Goal: Task Accomplishment & Management: Manage account settings

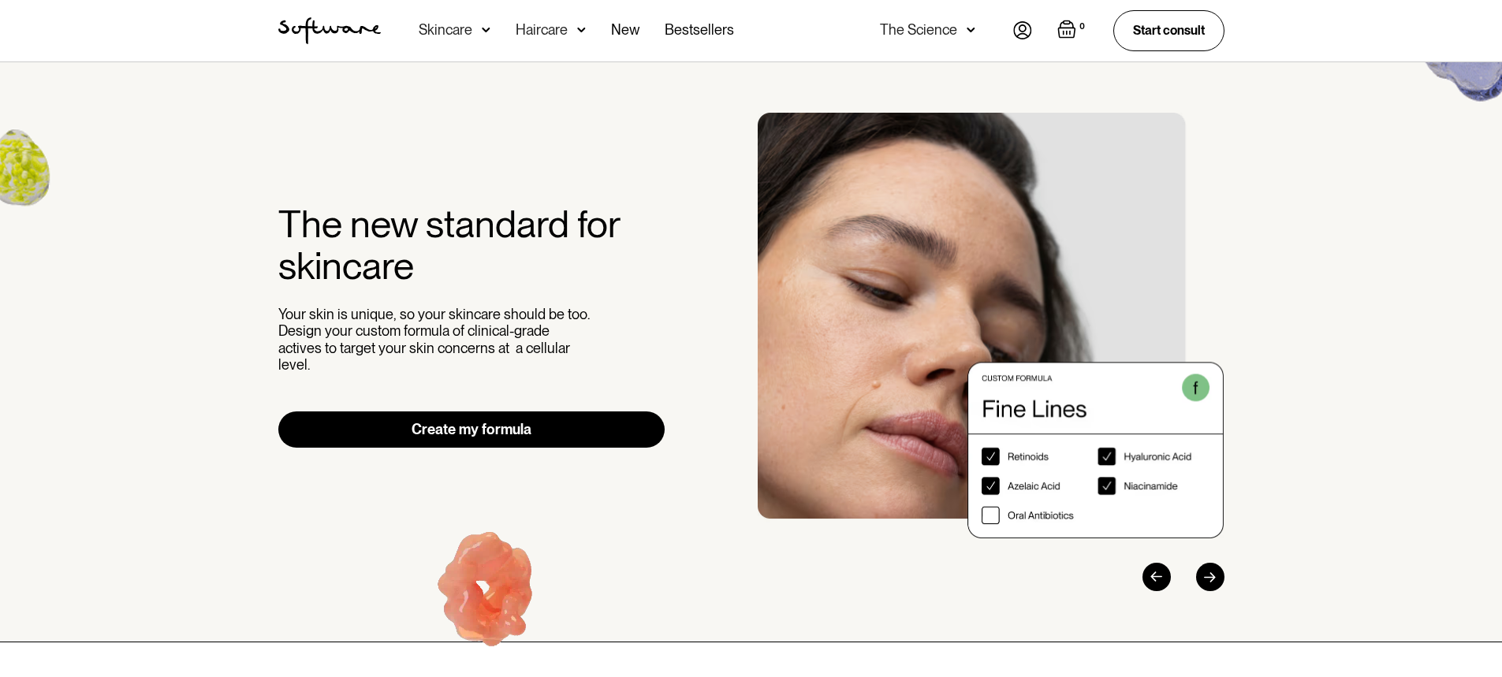
click at [1021, 35] on img at bounding box center [1022, 30] width 19 height 18
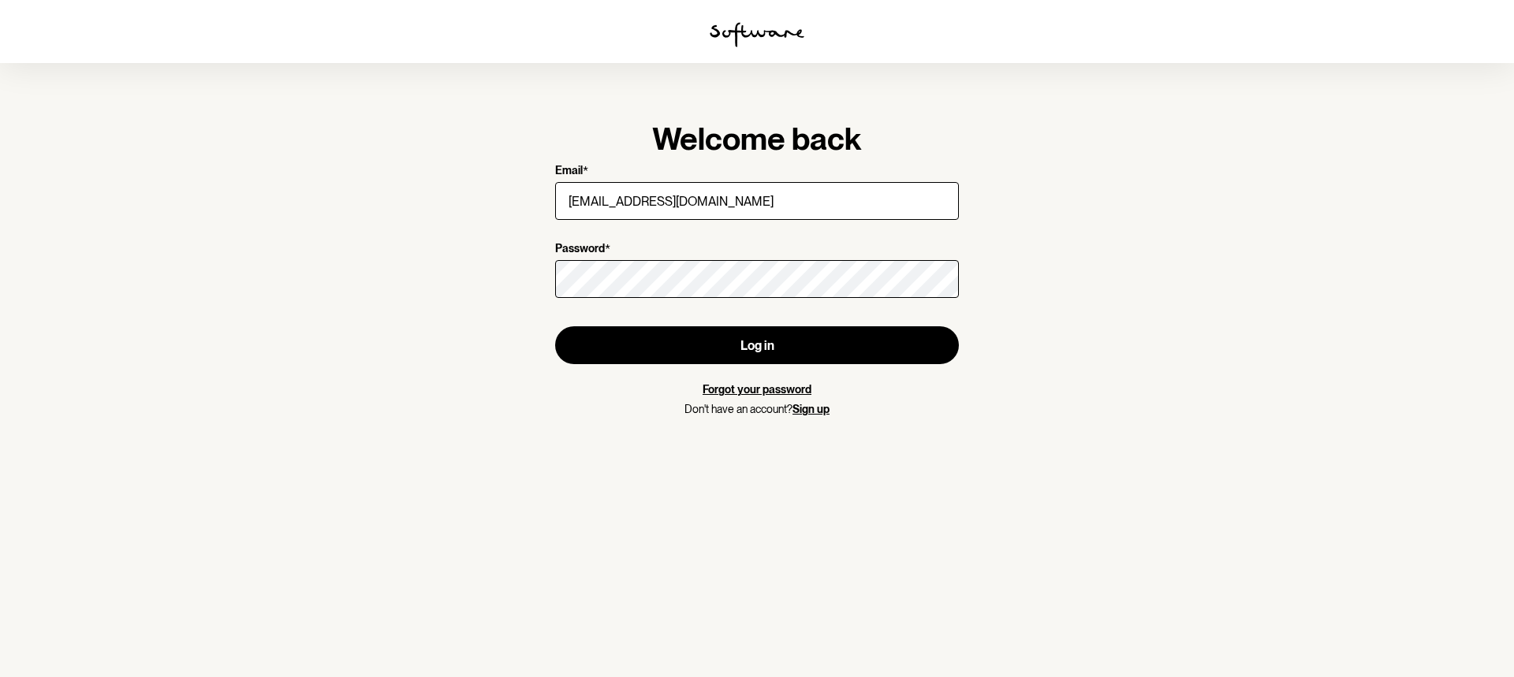
type input "[EMAIL_ADDRESS][DOMAIN_NAME]"
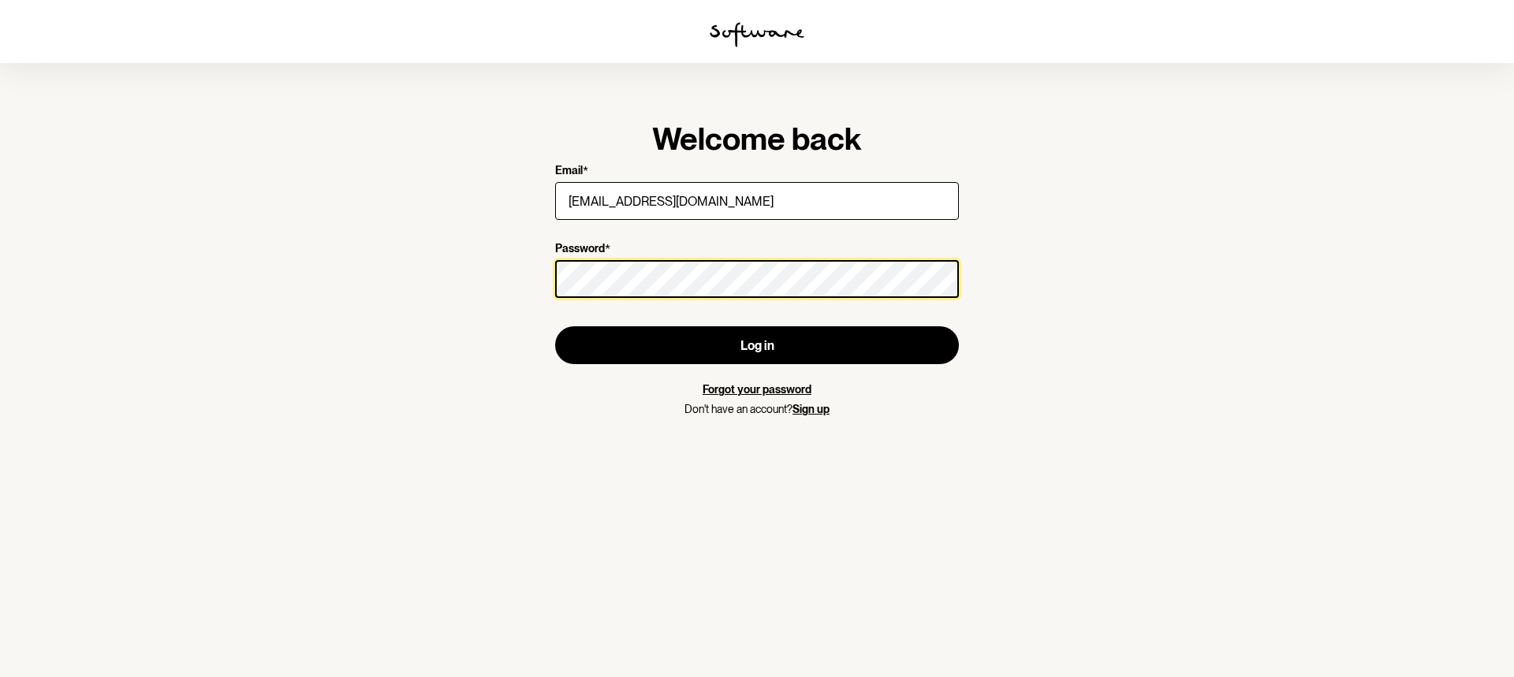
click at [555, 327] on button "Log in" at bounding box center [757, 346] width 404 height 38
click at [164, 286] on section "Welcome back Email * [EMAIL_ADDRESS][DOMAIN_NAME] Password * Log in Forgot your…" at bounding box center [757, 338] width 1514 height 677
click at [555, 327] on button "Log in" at bounding box center [757, 346] width 404 height 38
click at [0, 300] on section "Welcome back Email * [EMAIL_ADDRESS][DOMAIN_NAME] Password * Log in Forgot your…" at bounding box center [757, 338] width 1514 height 677
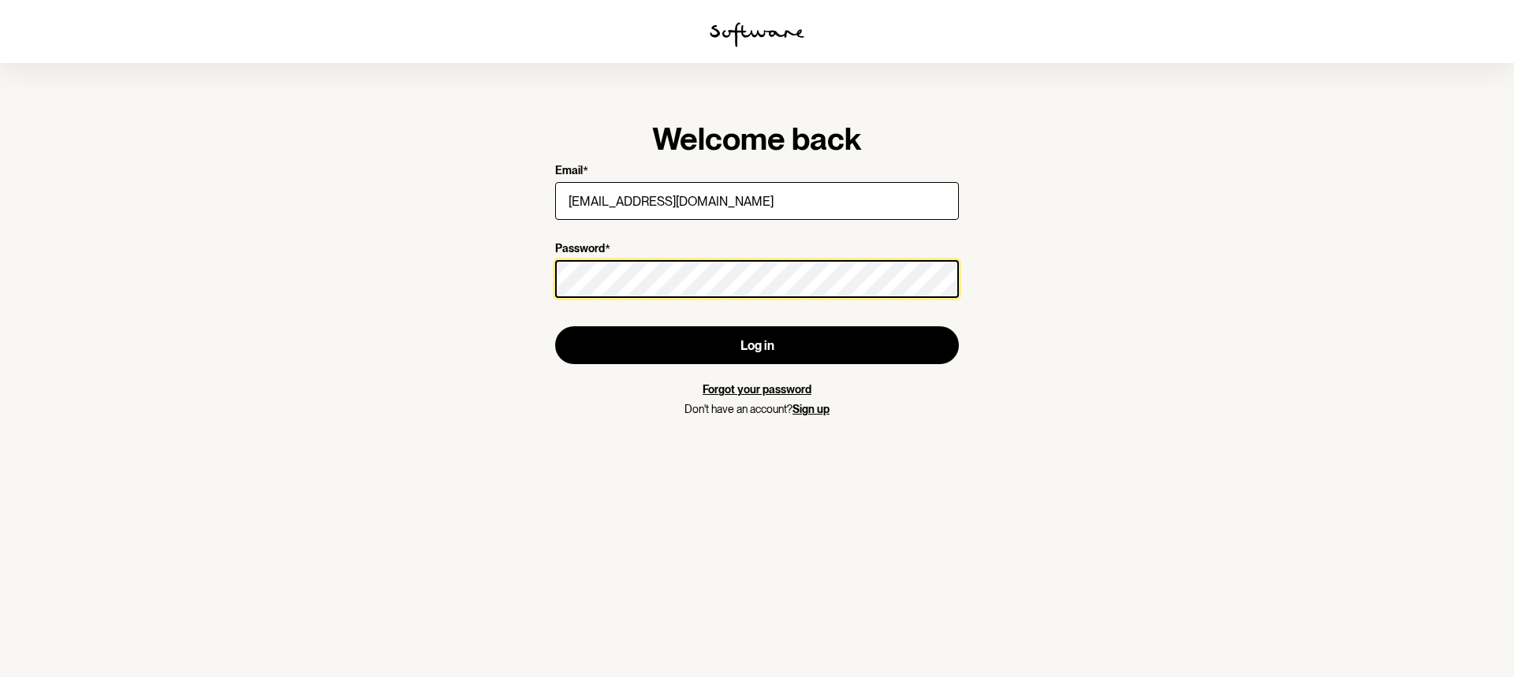
click at [555, 327] on button "Log in" at bounding box center [757, 346] width 404 height 38
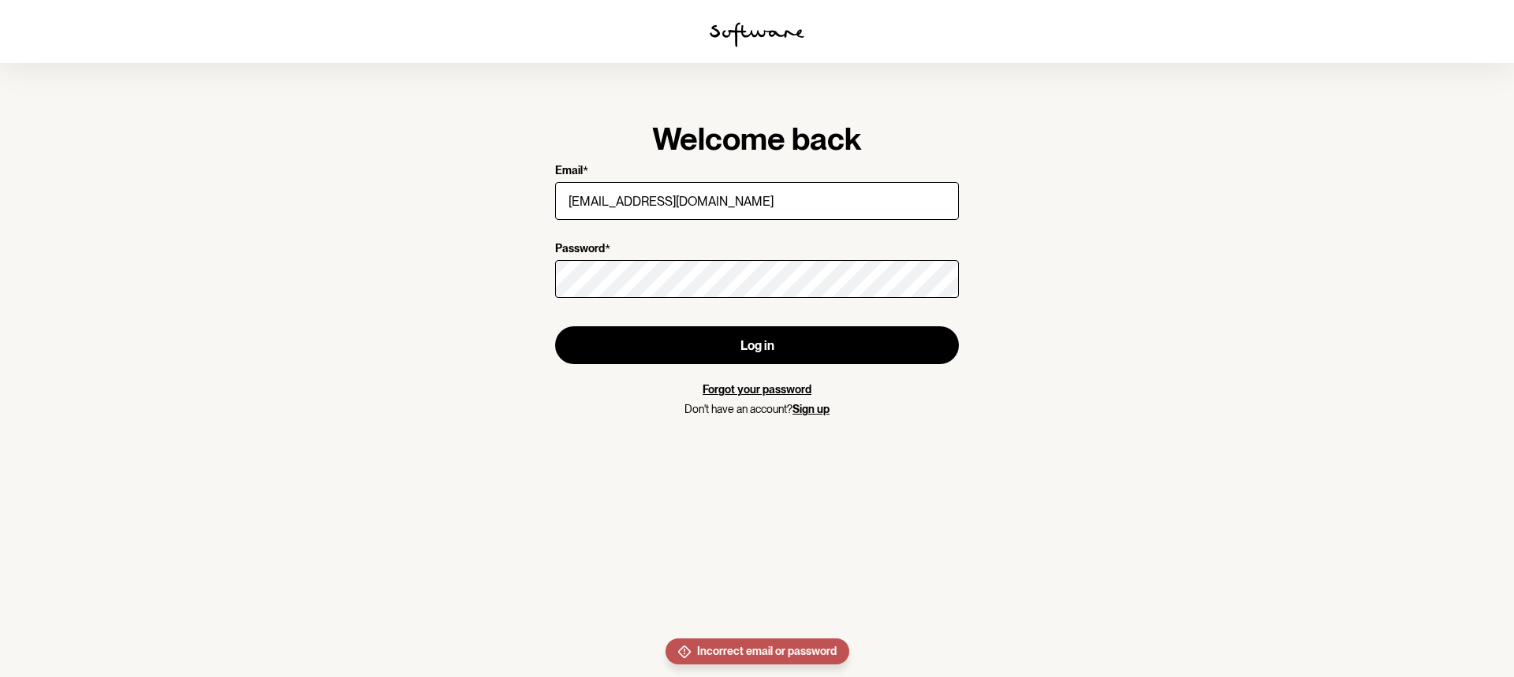
click at [726, 390] on link "Forgot your password" at bounding box center [757, 389] width 109 height 13
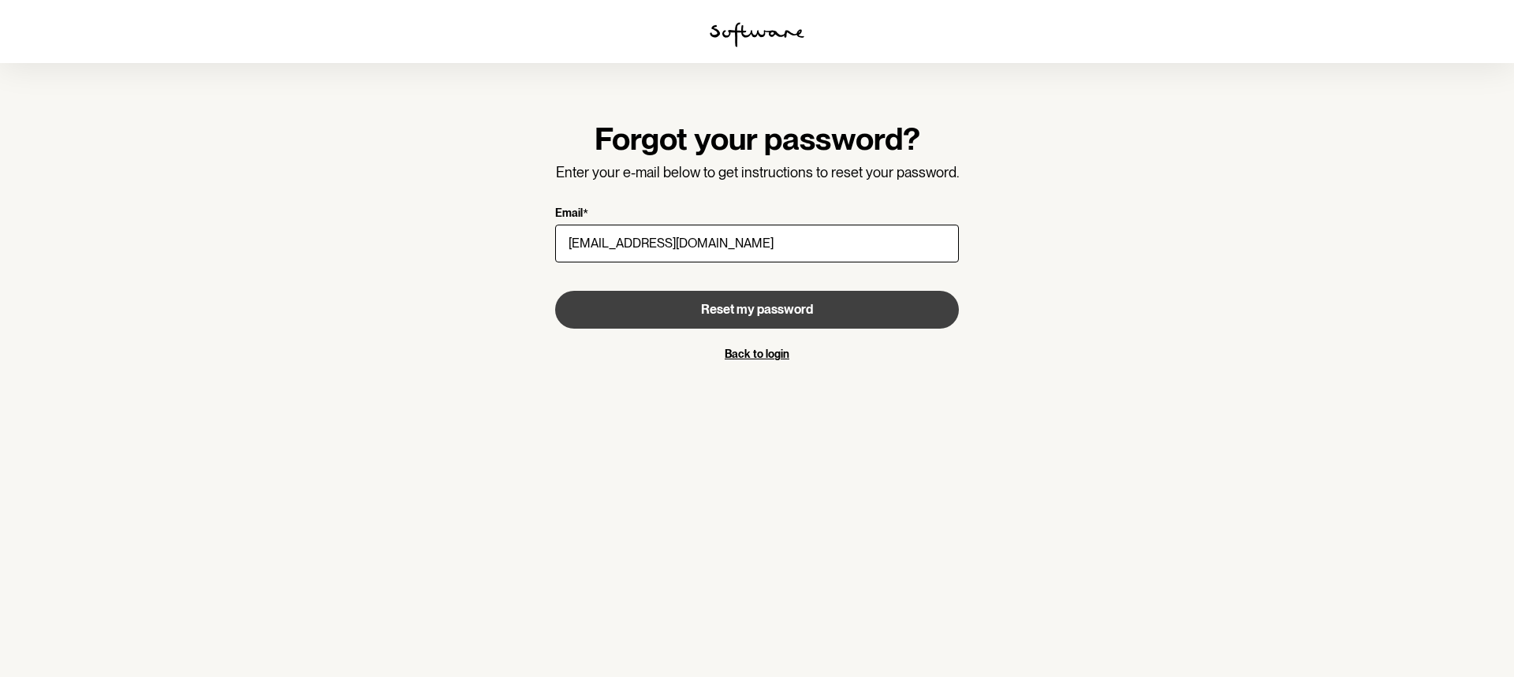
type input "[EMAIL_ADDRESS][DOMAIN_NAME]"
click at [707, 315] on span "Reset my password" at bounding box center [757, 309] width 112 height 15
click at [752, 308] on span "Reset my password" at bounding box center [757, 309] width 112 height 15
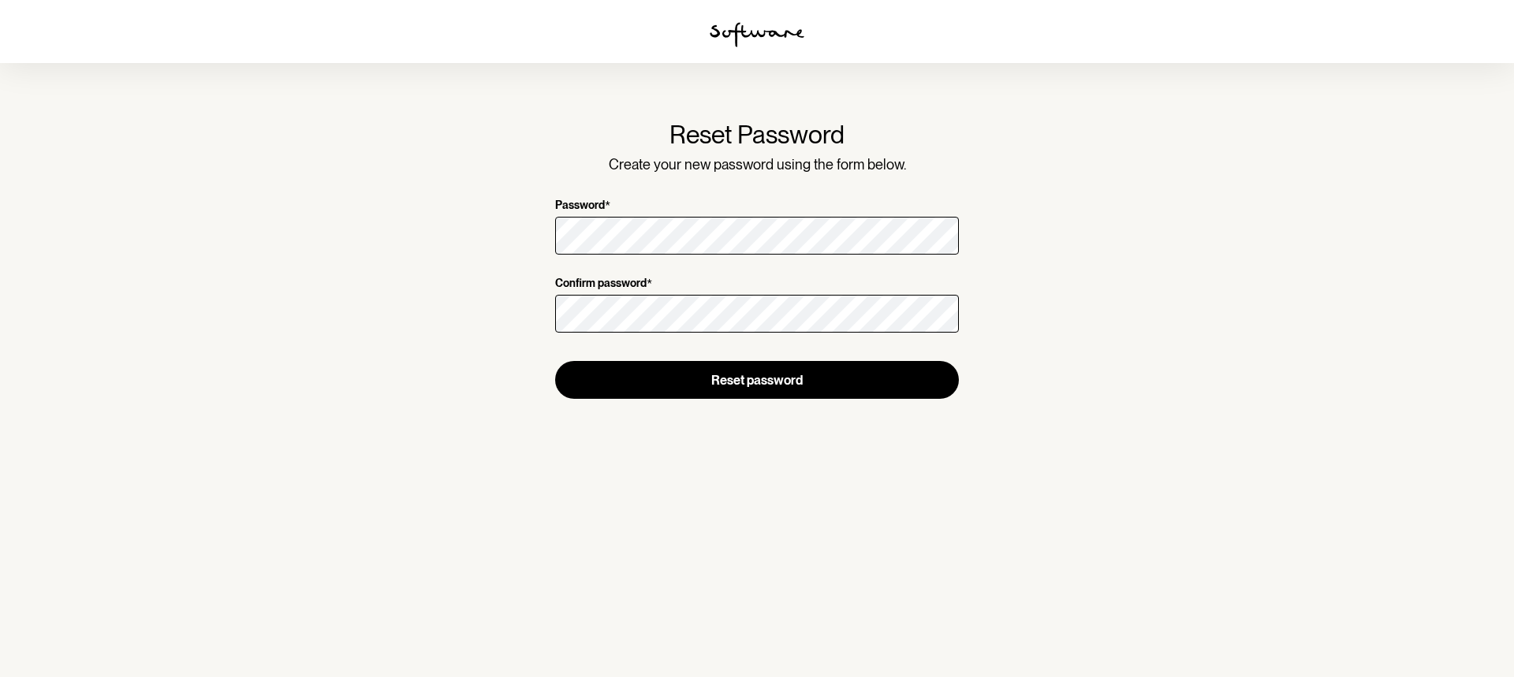
drag, startPoint x: 913, startPoint y: 598, endPoint x: 827, endPoint y: 446, distance: 173.7
click at [913, 598] on section "Reset Password Create your new password using the form below. Password * Confir…" at bounding box center [757, 338] width 1514 height 677
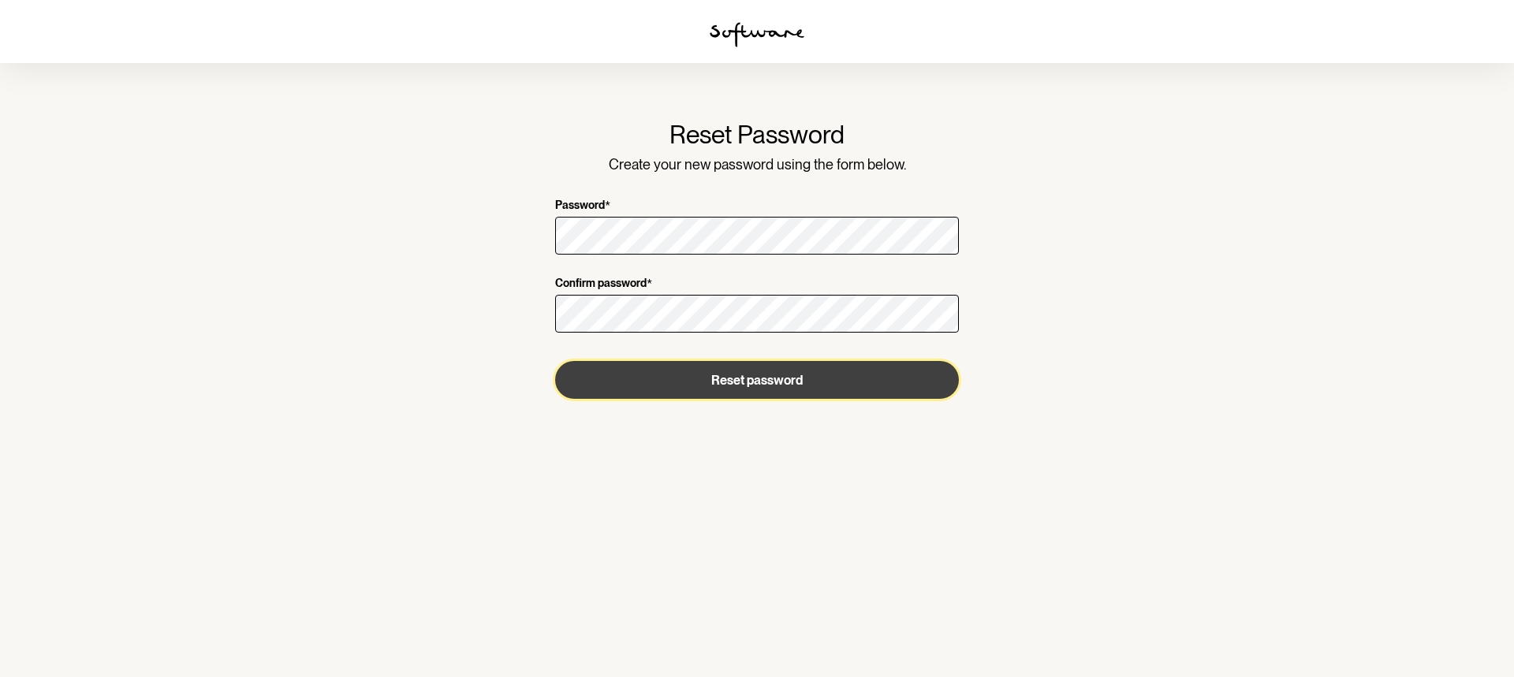
click at [712, 382] on button "Reset password" at bounding box center [757, 380] width 404 height 38
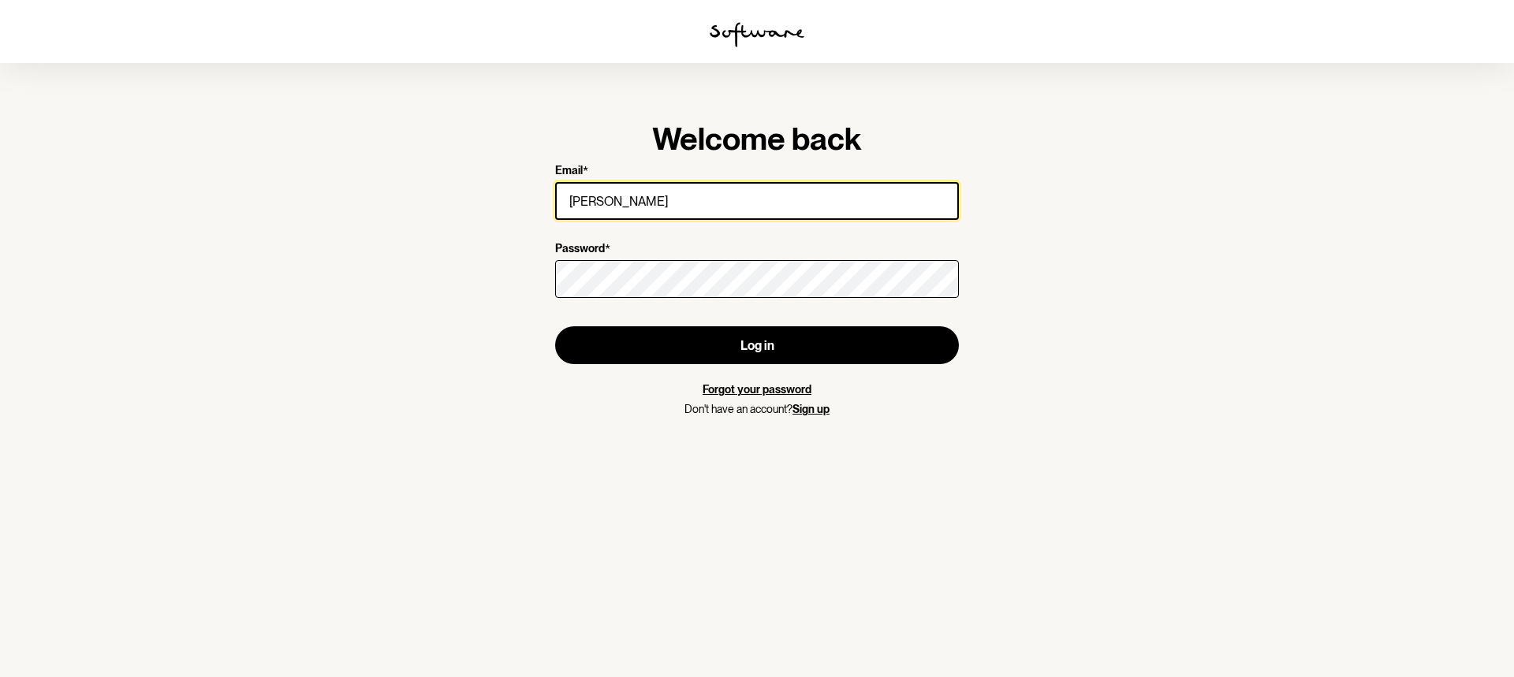
type input "[EMAIL_ADDRESS][DOMAIN_NAME]"
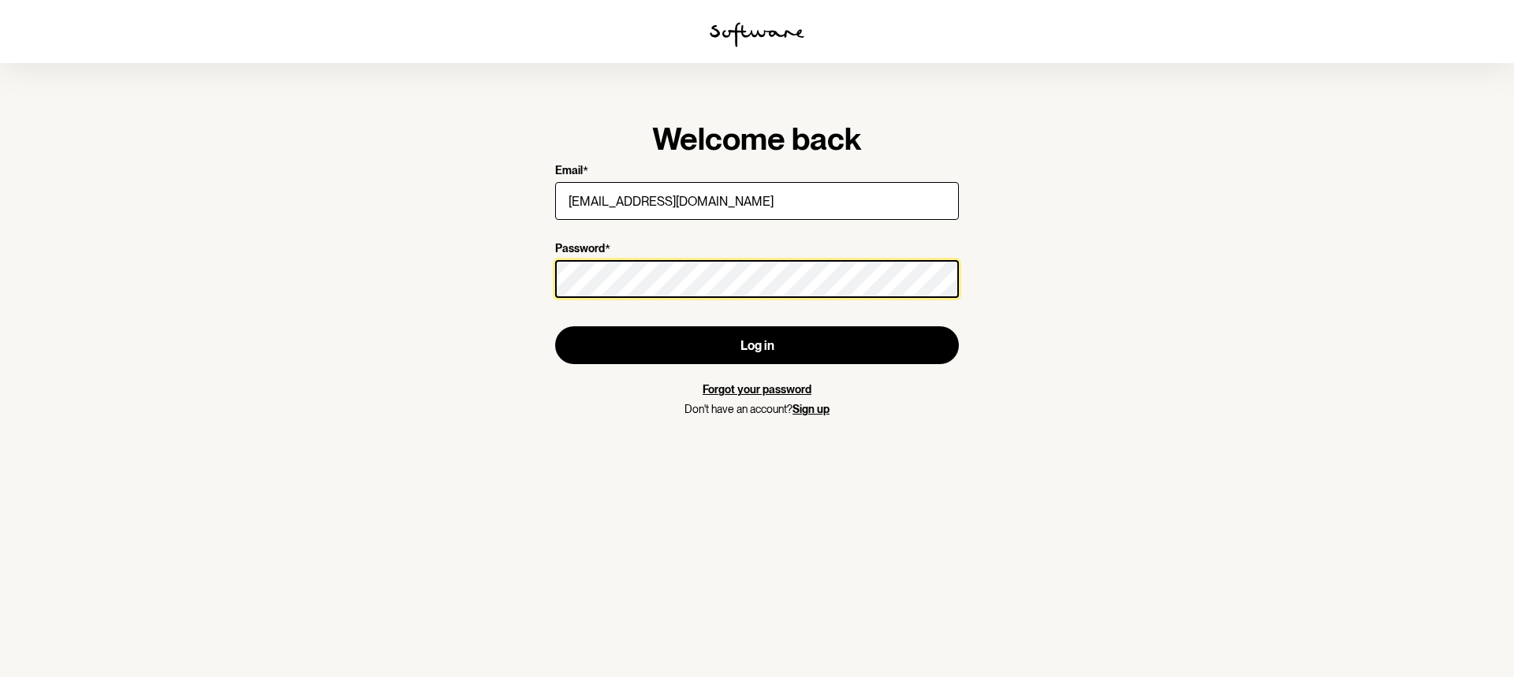
click at [555, 327] on button "Log in" at bounding box center [757, 346] width 404 height 38
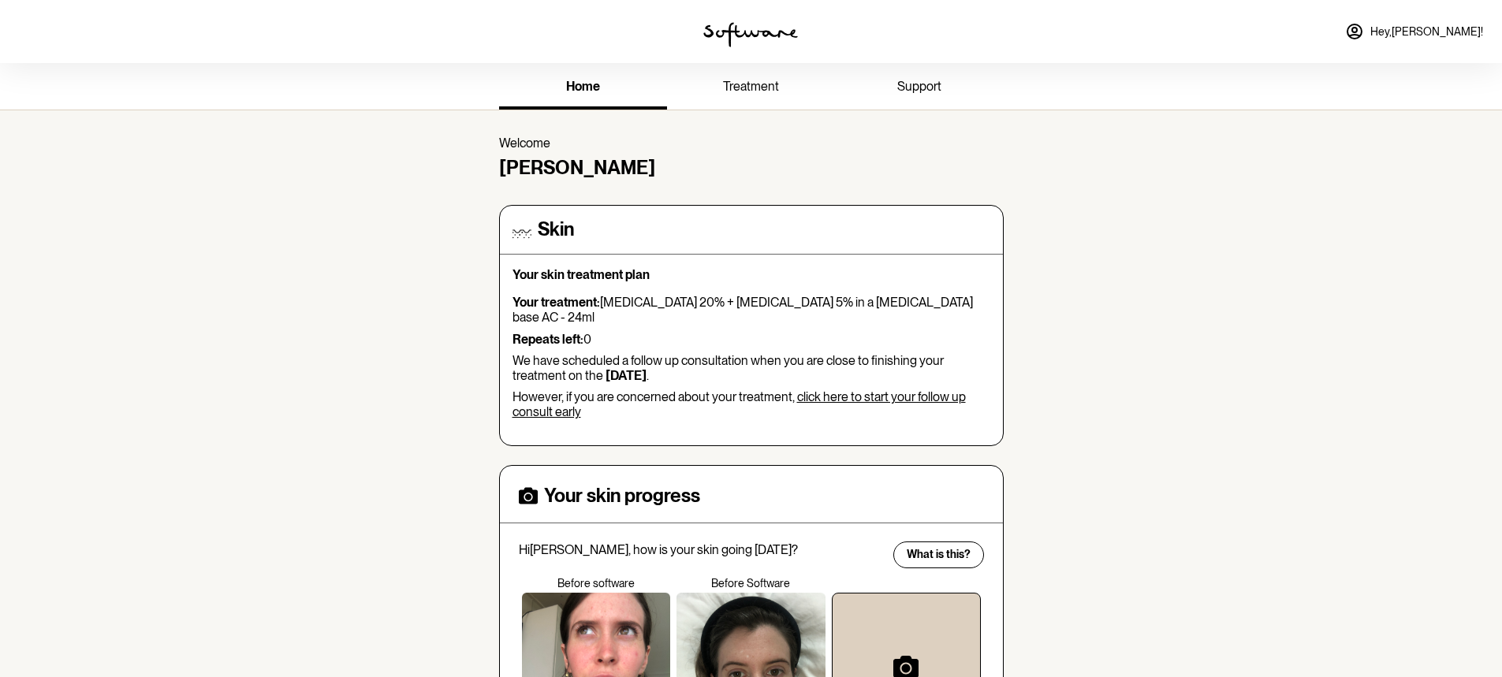
drag, startPoint x: 1443, startPoint y: 34, endPoint x: 1447, endPoint y: 54, distance: 20.9
click at [1443, 34] on span "Hey, Jesse !" at bounding box center [1427, 31] width 113 height 13
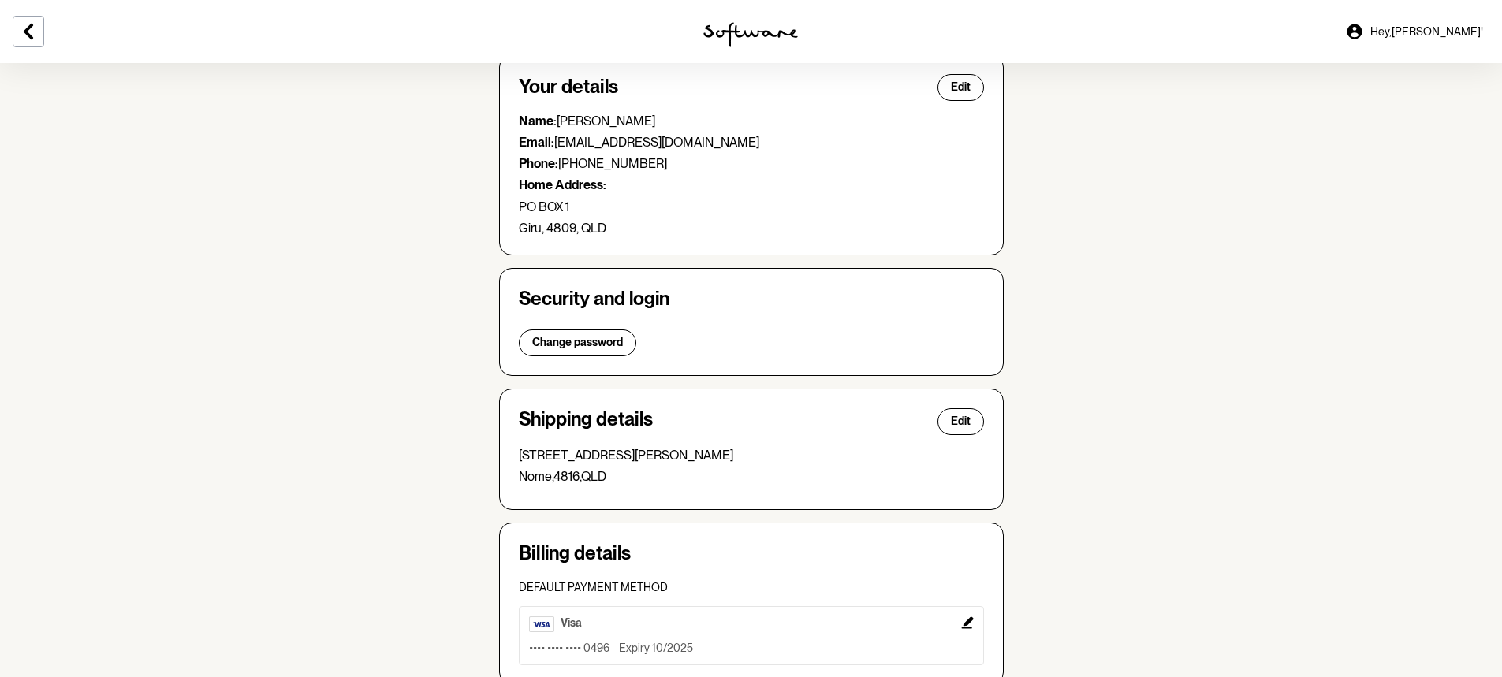
scroll to position [307, 0]
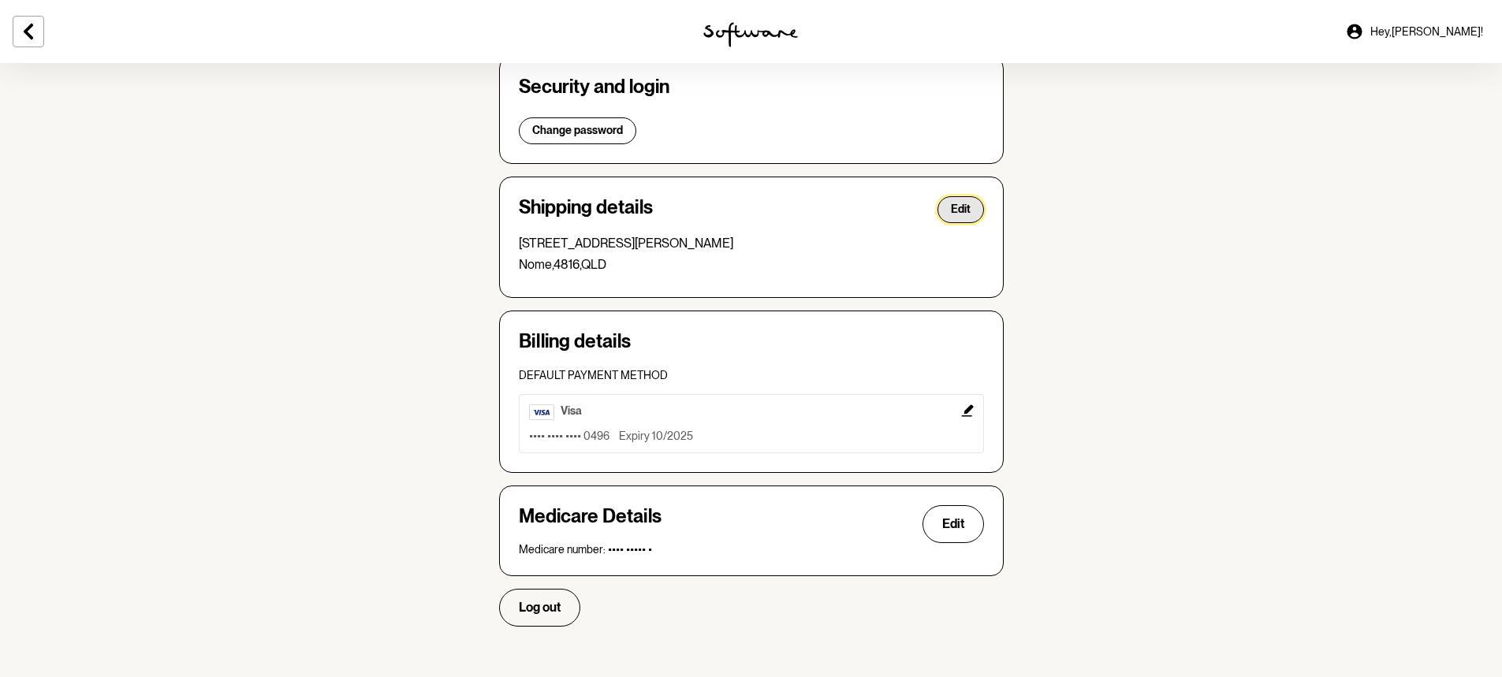
click at [954, 207] on span "Edit" at bounding box center [961, 209] width 20 height 13
select select "QLD"
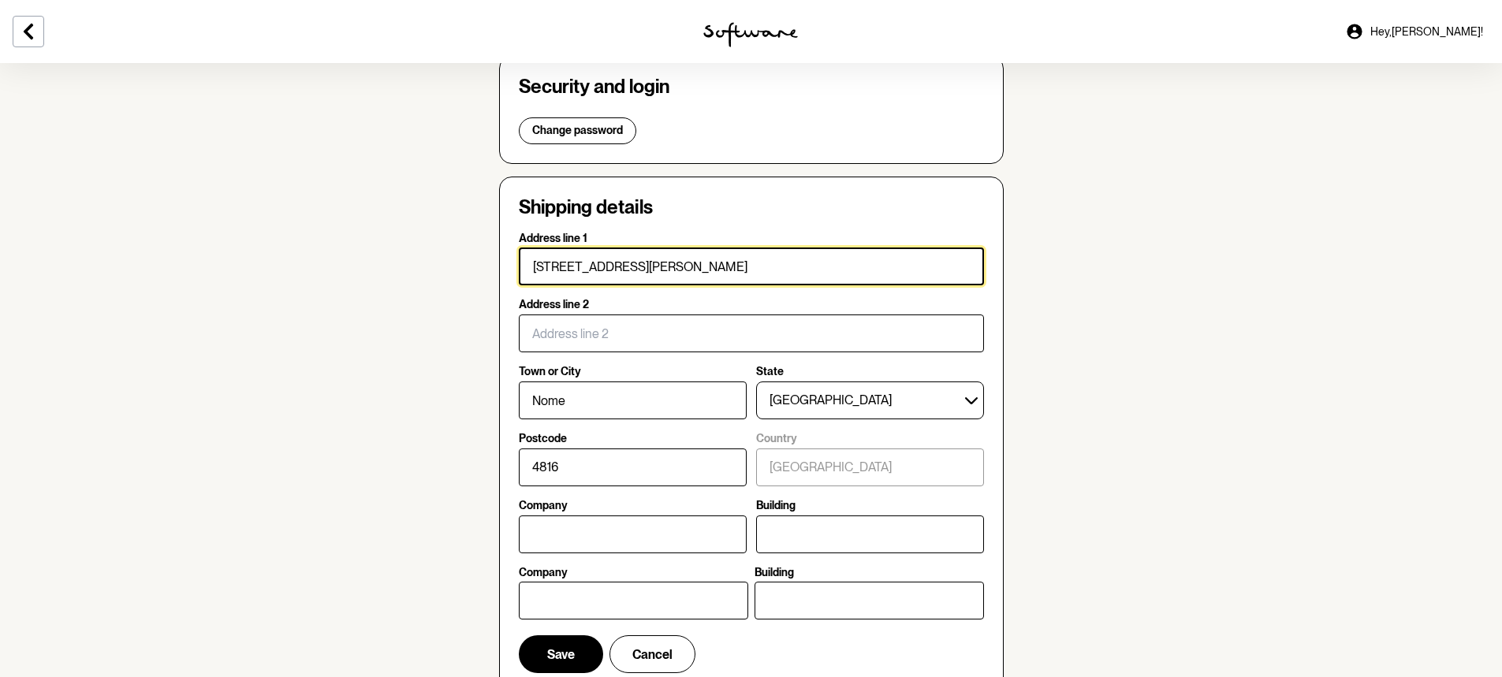
click at [665, 272] on input "34 Lyons Crescent" at bounding box center [751, 267] width 465 height 38
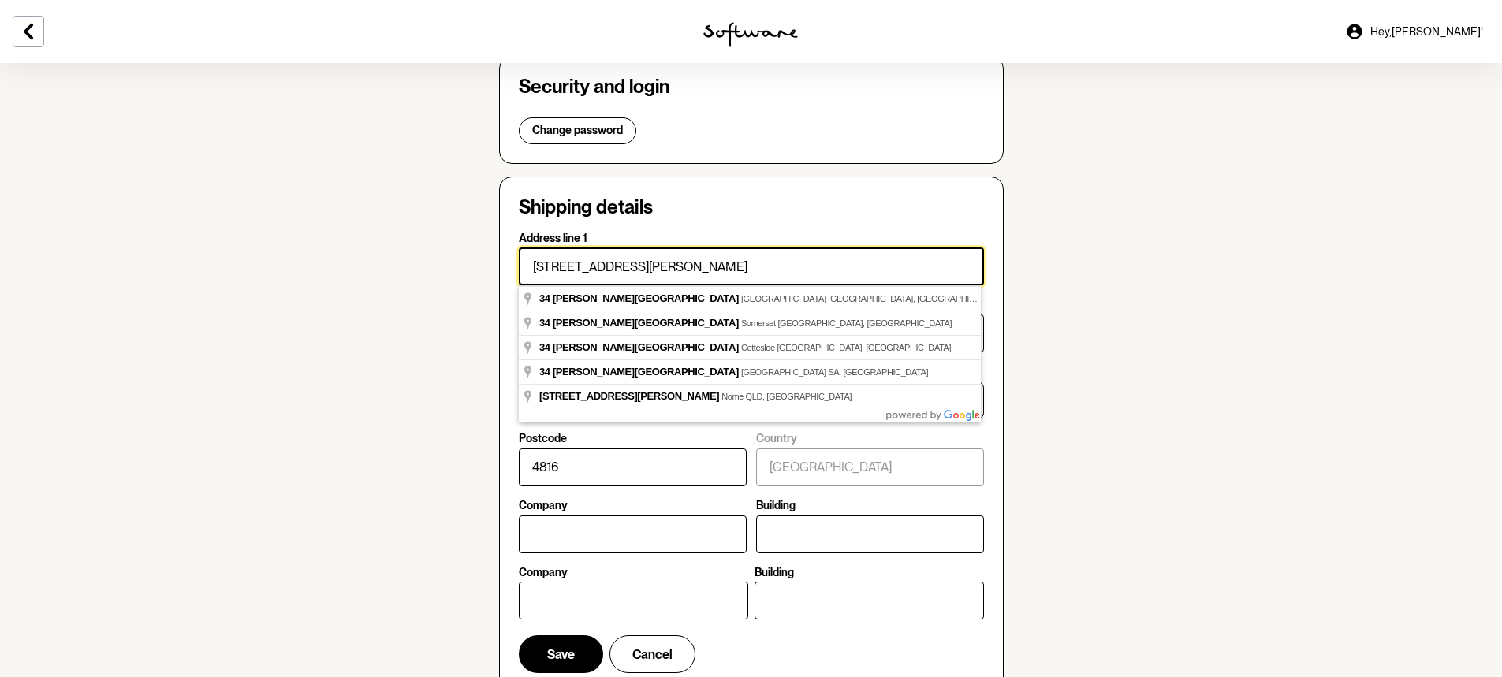
drag, startPoint x: 686, startPoint y: 259, endPoint x: 0, endPoint y: 321, distance: 689.0
click at [0, 321] on section "Account Your details Edit Name: Jesse Smith Email: jesserayesmith@hotmail.com P…" at bounding box center [751, 401] width 1502 height 1291
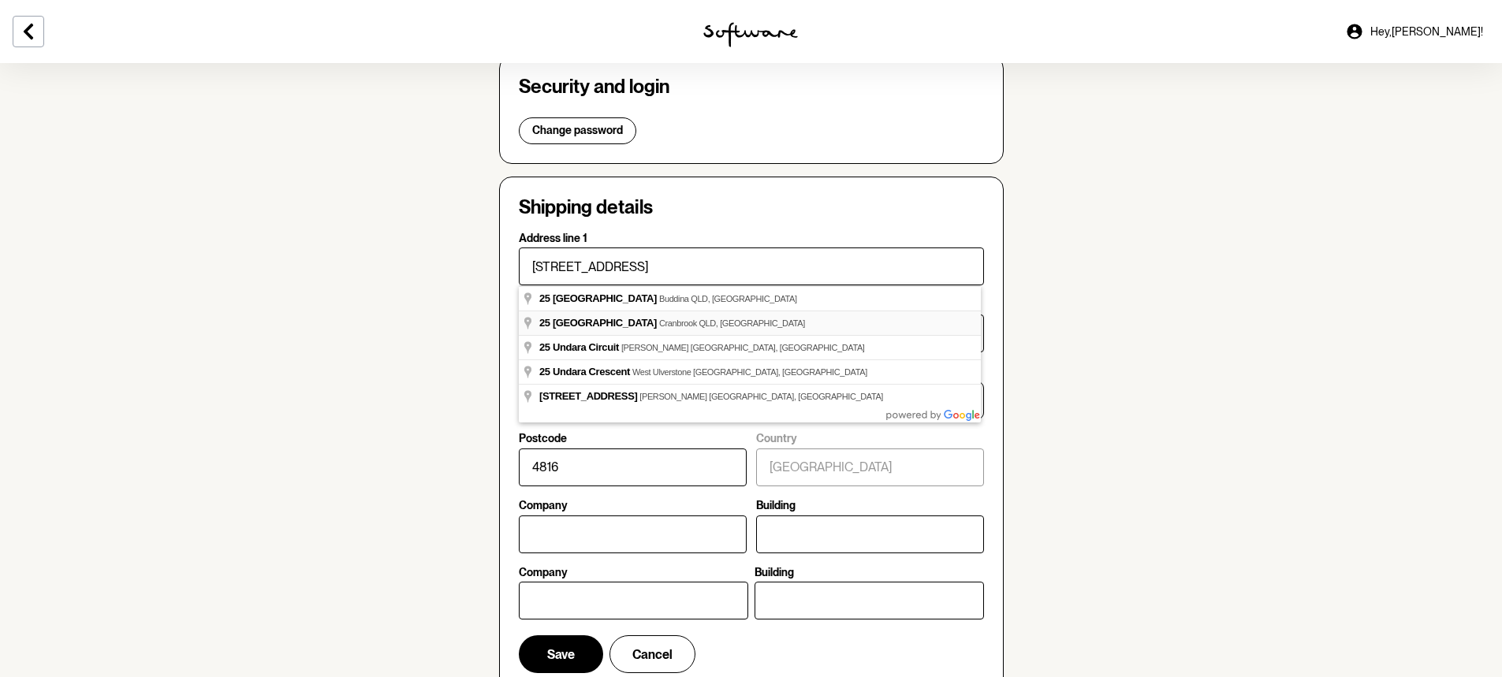
type input "25 Undara Avenue"
type input "Cranbrook"
type input "4814"
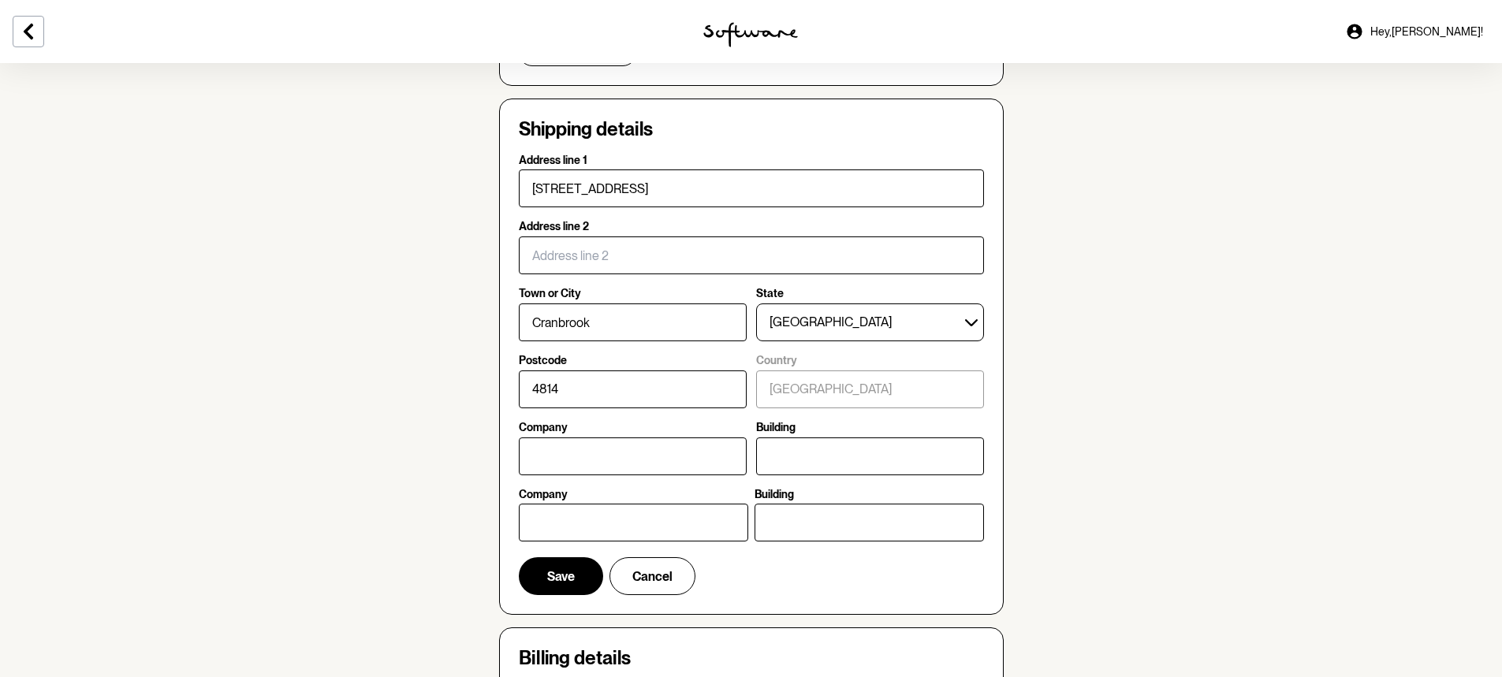
scroll to position [386, 0]
click at [563, 583] on span "Save" at bounding box center [561, 576] width 28 height 15
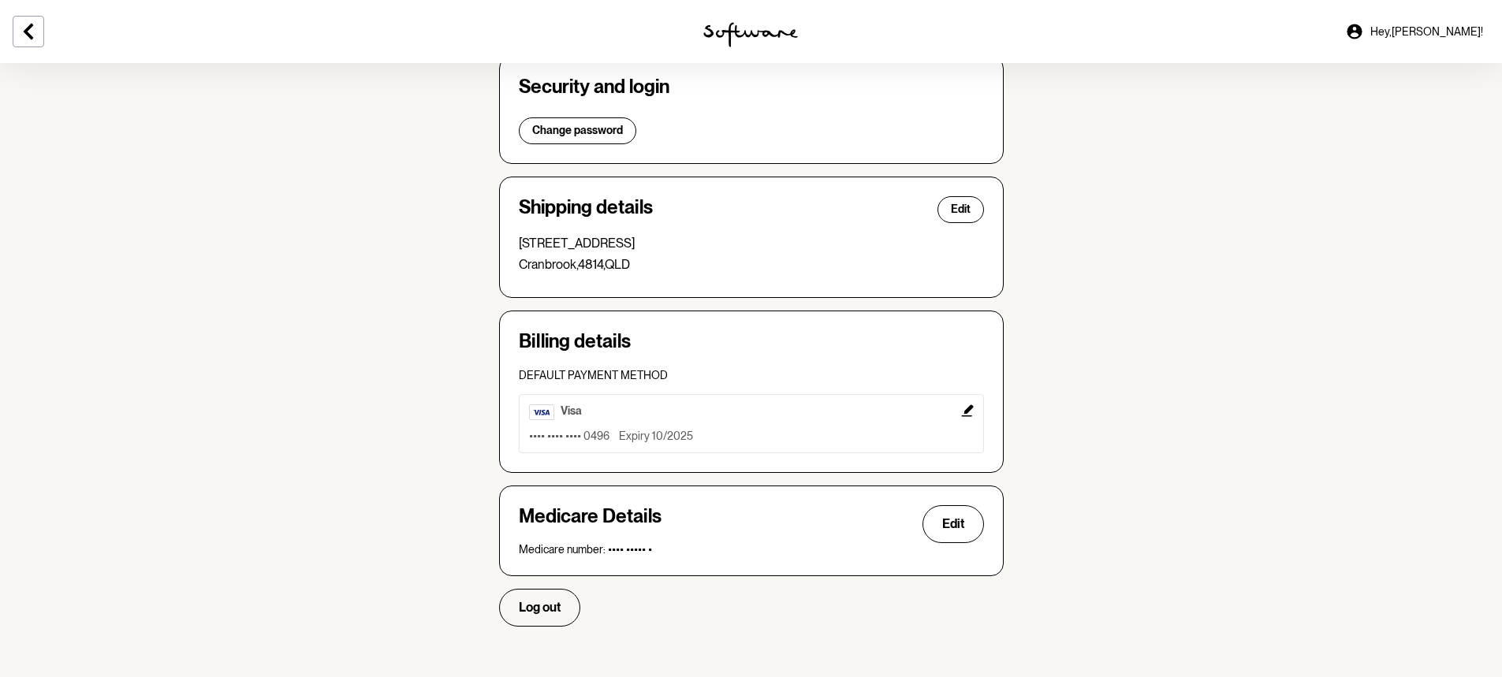
scroll to position [0, 0]
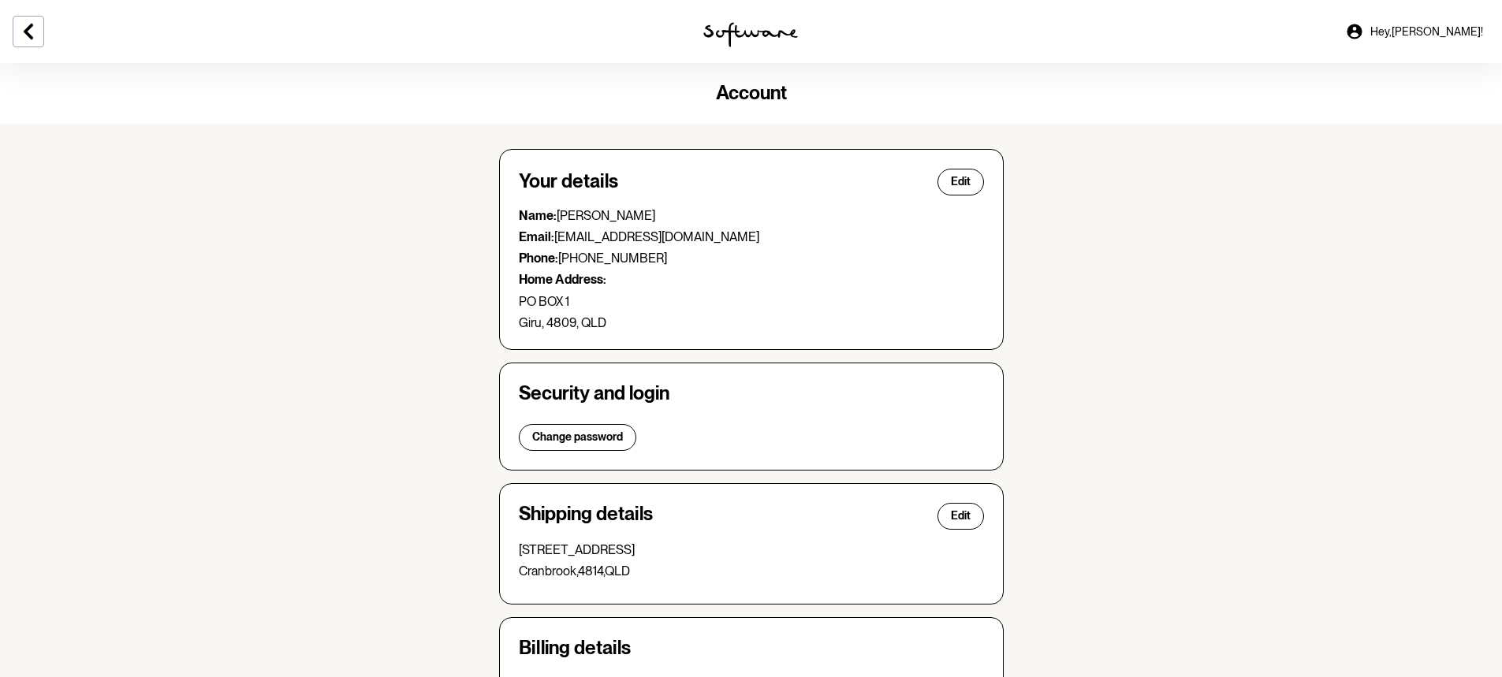
click at [1447, 35] on span "Hey, Jesse !" at bounding box center [1427, 31] width 113 height 13
click at [19, 24] on icon at bounding box center [28, 31] width 19 height 19
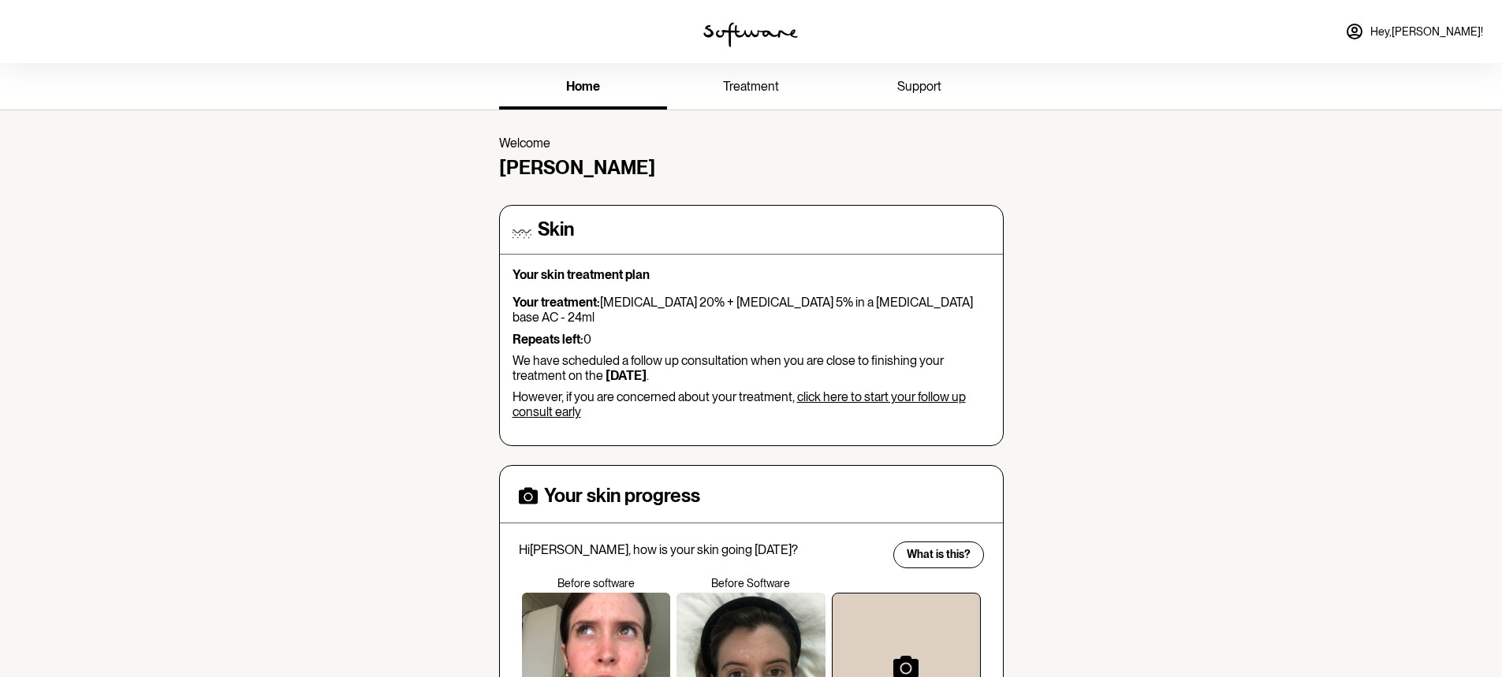
click at [723, 93] on span "treatment" at bounding box center [751, 86] width 56 height 15
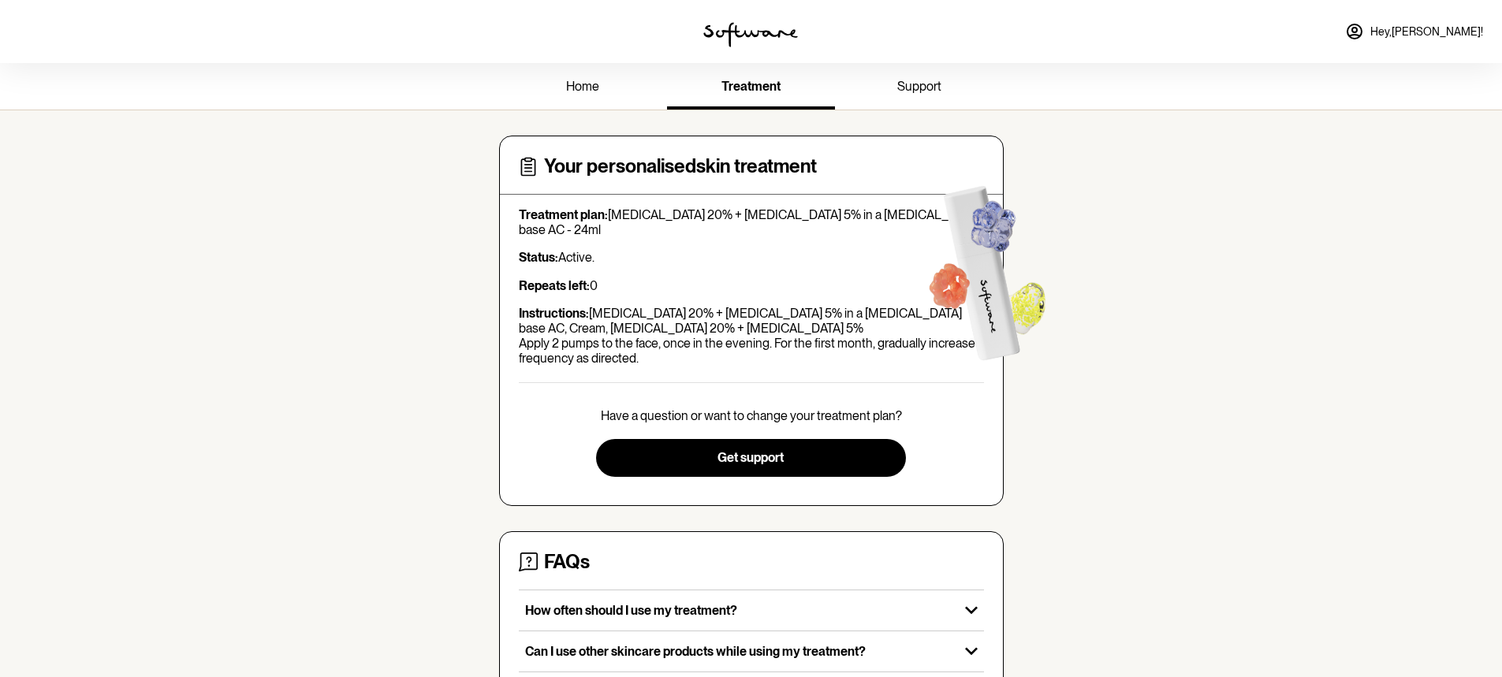
click at [920, 80] on span "support" at bounding box center [920, 86] width 44 height 15
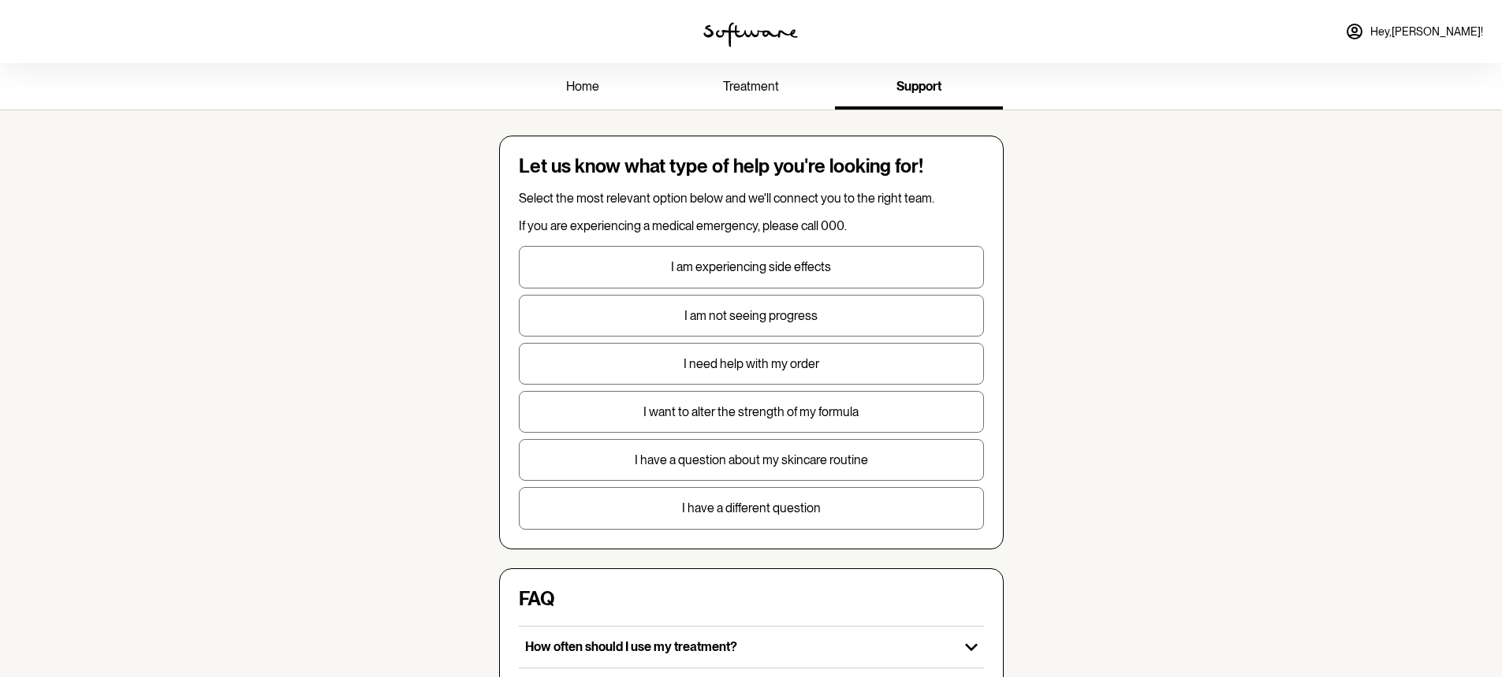
click at [585, 94] on p "home" at bounding box center [582, 86] width 33 height 15
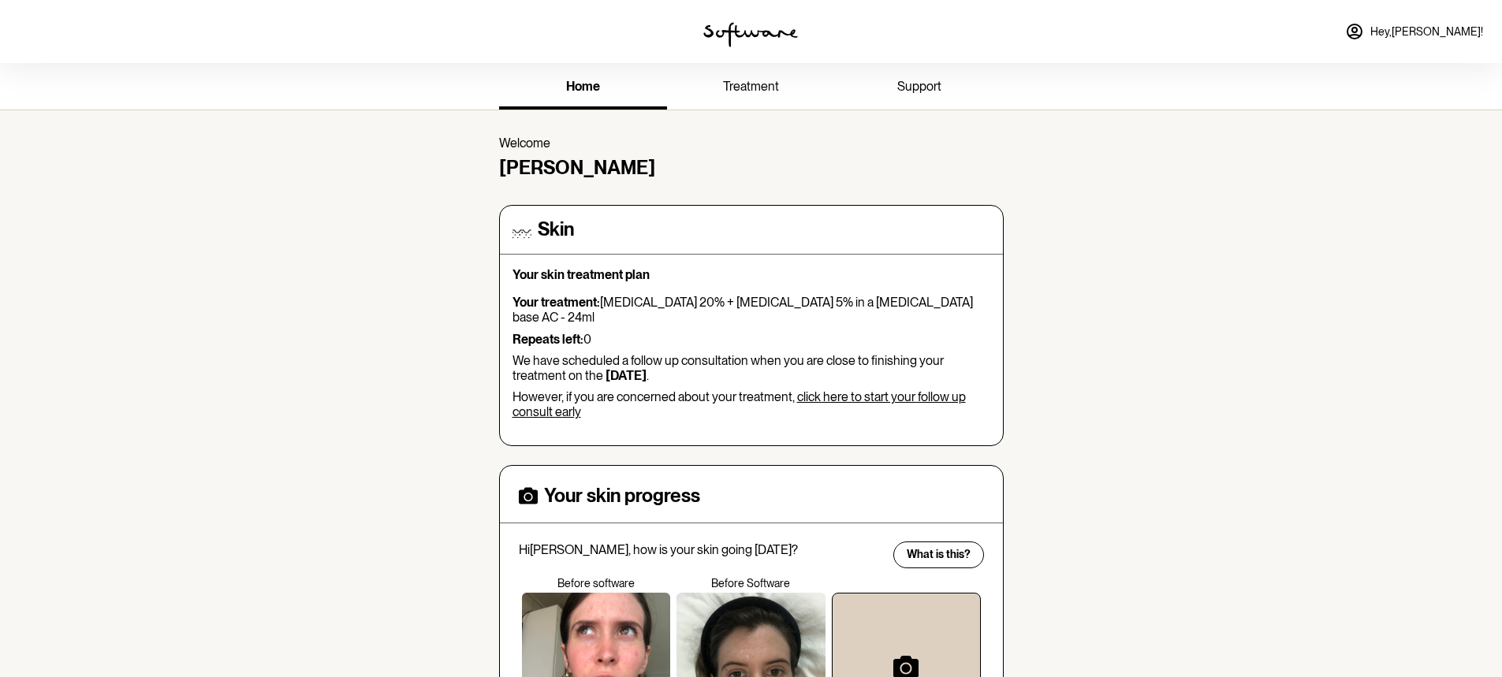
scroll to position [552, 0]
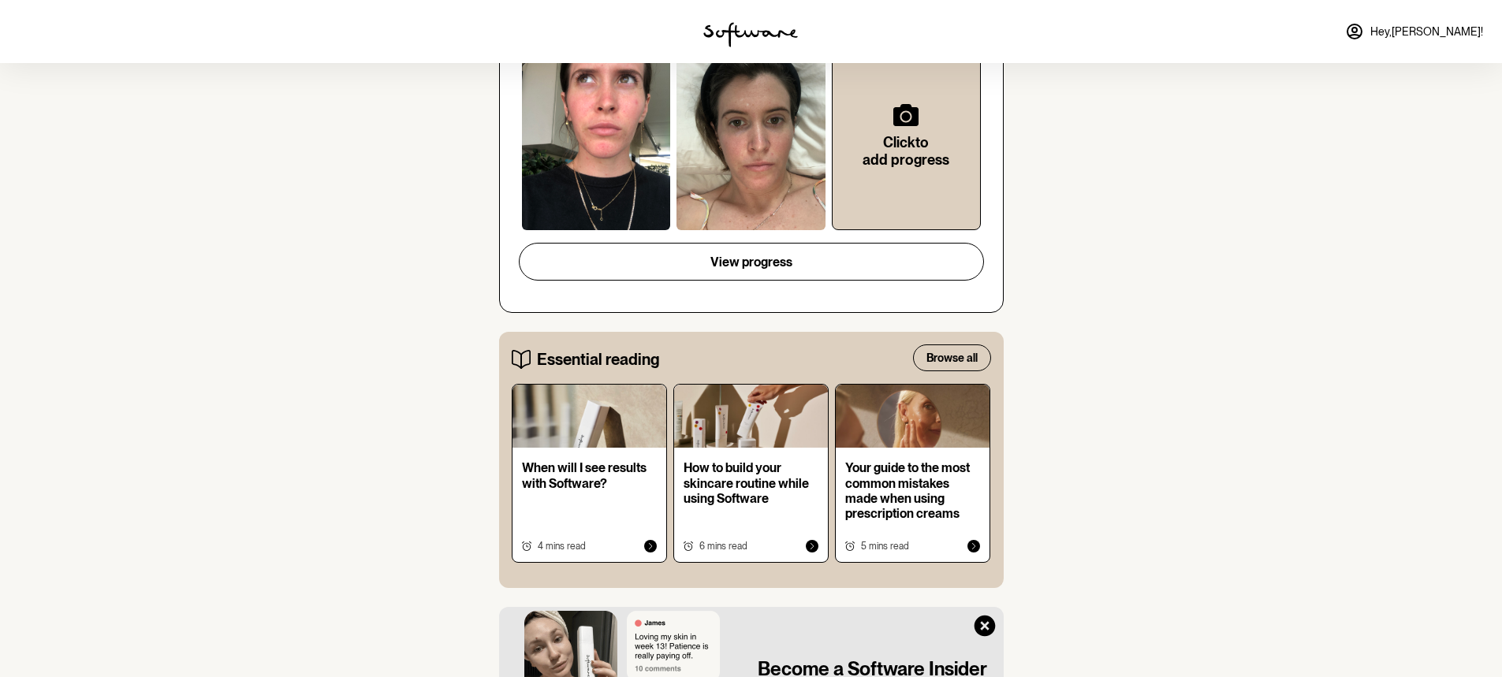
click at [568, 174] on div at bounding box center [596, 135] width 149 height 189
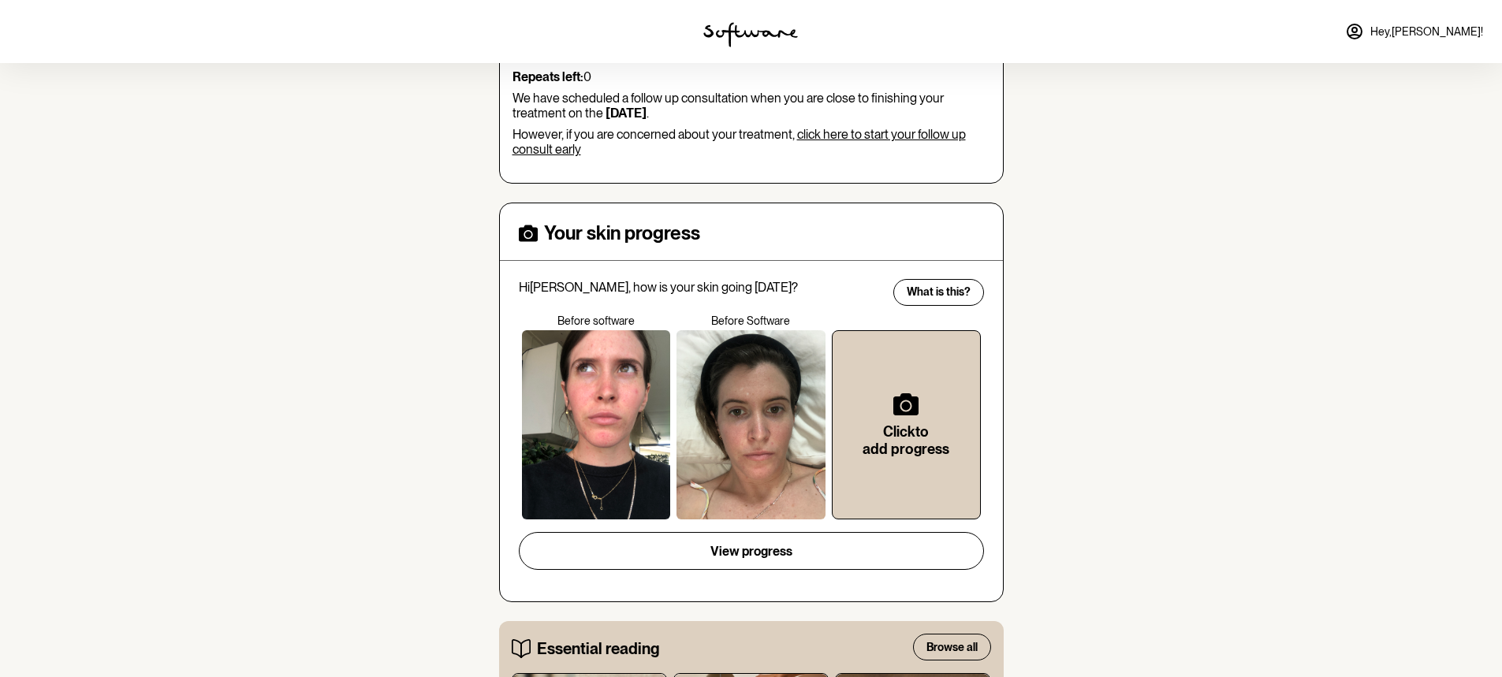
scroll to position [237, 0]
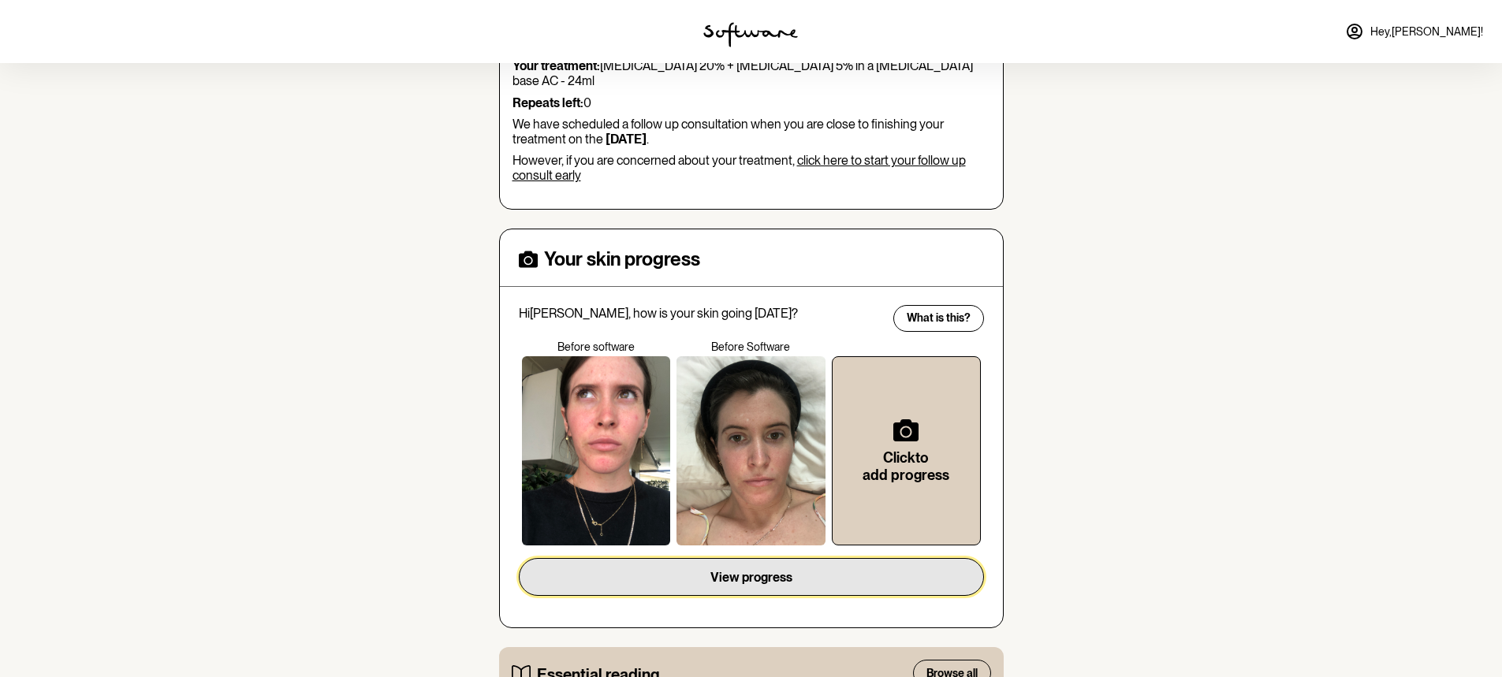
click at [782, 570] on span "View progress" at bounding box center [752, 577] width 82 height 15
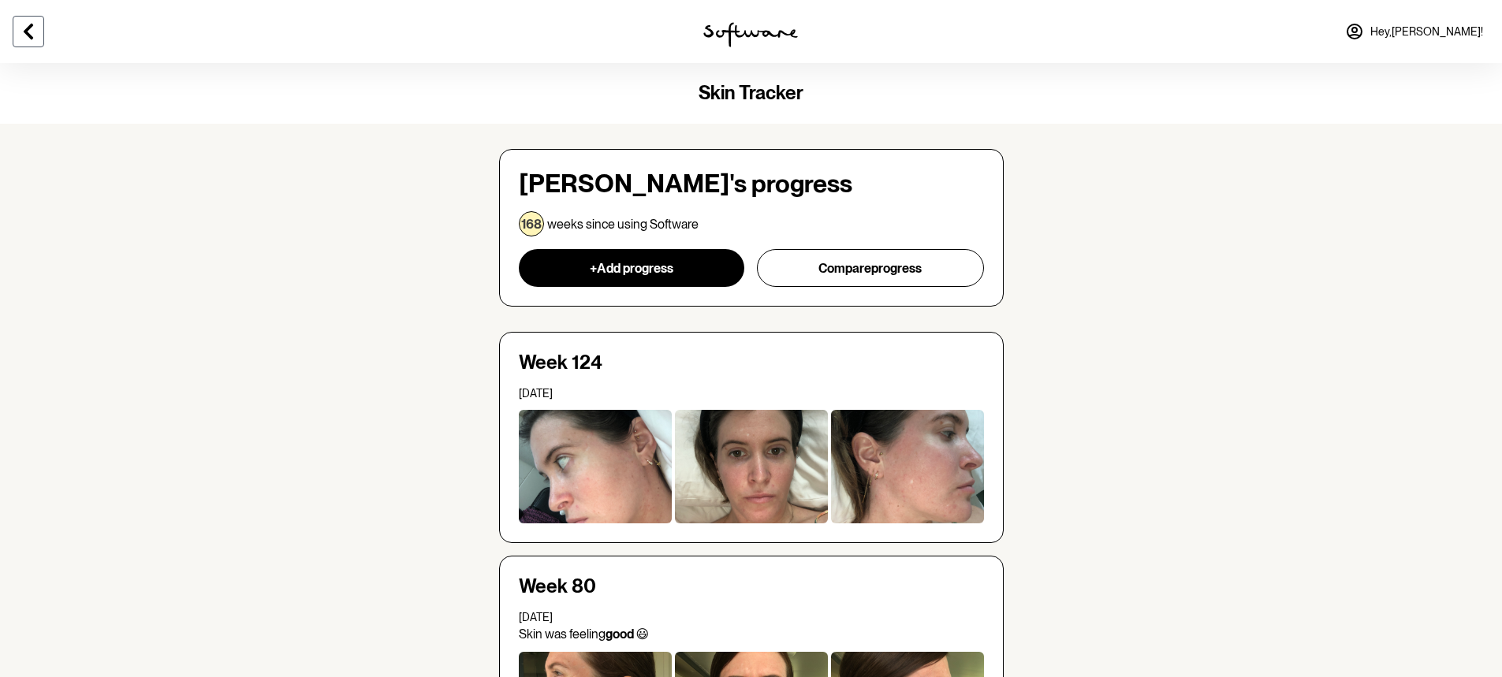
click at [36, 32] on icon at bounding box center [28, 31] width 19 height 19
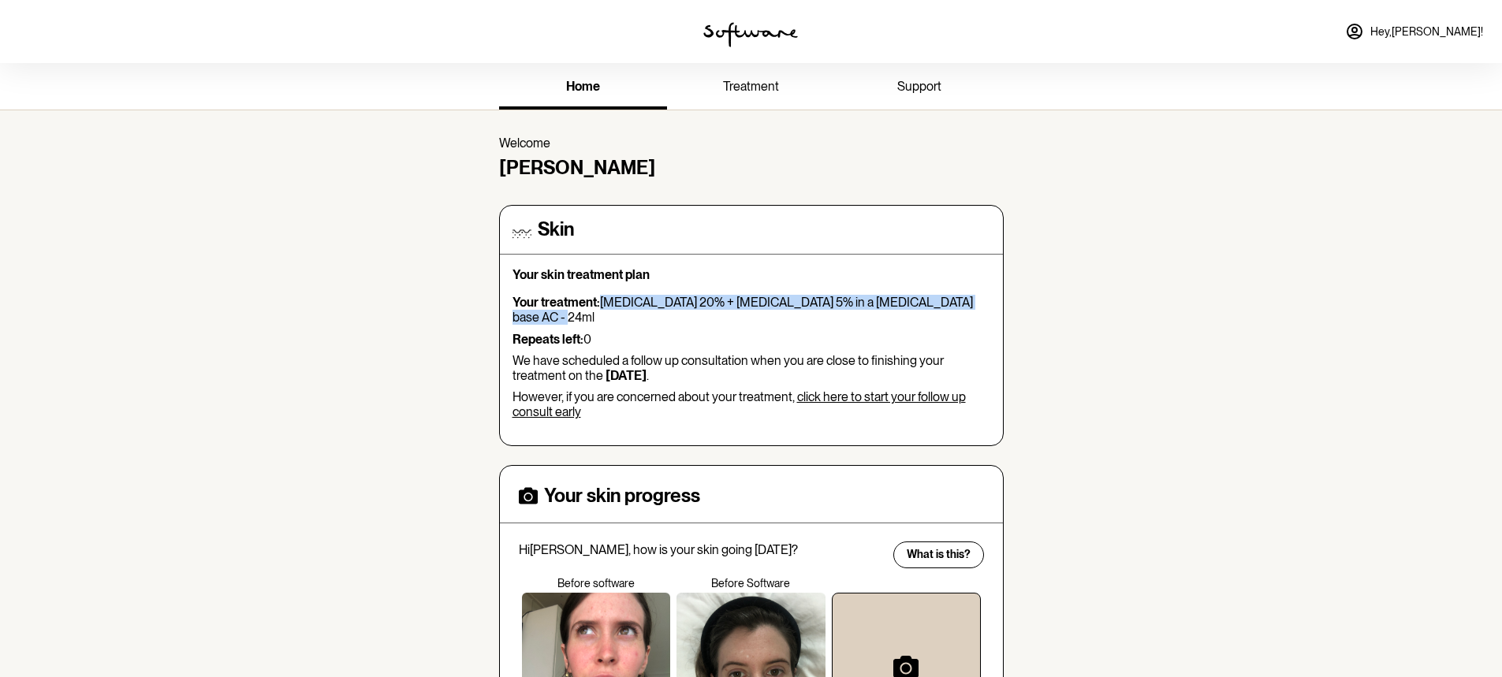
drag, startPoint x: 603, startPoint y: 298, endPoint x: 988, endPoint y: 307, distance: 385.8
click at [988, 307] on p "Your treatment: Azelaic Acid 20% + Niacinamide 5% in a Hyaluronic Acid base AC …" at bounding box center [752, 310] width 478 height 30
click at [631, 306] on p "Your treatment: Azelaic Acid 20% + Niacinamide 5% in a Hyaluronic Acid base AC …" at bounding box center [752, 310] width 478 height 30
drag, startPoint x: 954, startPoint y: 305, endPoint x: 819, endPoint y: 300, distance: 134.9
click at [819, 300] on p "Your treatment: Azelaic Acid 20% + Niacinamide 5% in a Hyaluronic Acid base AC …" at bounding box center [752, 310] width 478 height 30
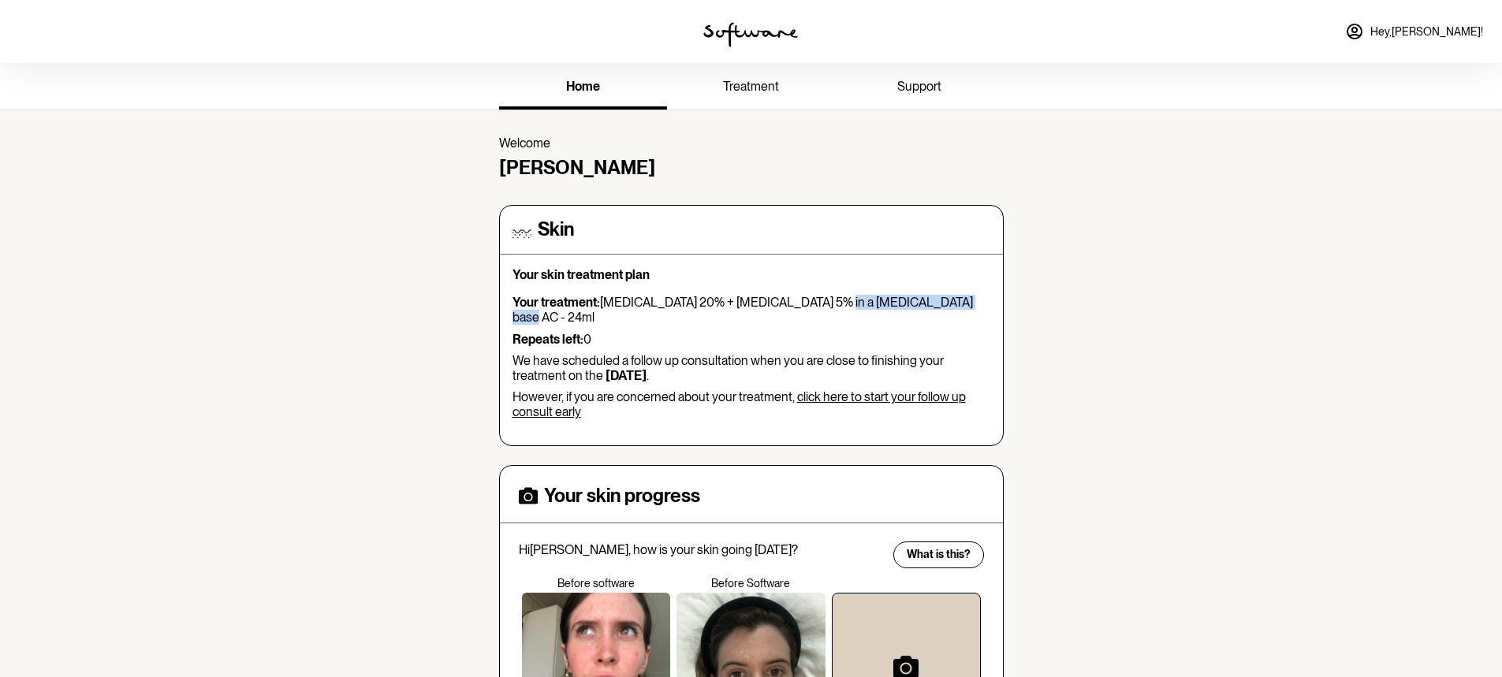
copy p "Hyaluronic Acid base AC"
drag, startPoint x: 696, startPoint y: 299, endPoint x: 599, endPoint y: 297, distance: 97.0
click at [599, 297] on p "Your treatment: Azelaic Acid 20% + Niacinamide 5% in a Hyaluronic Acid base AC …" at bounding box center [752, 310] width 478 height 30
copy p "Azelaic Acid 20%"
click at [1446, 34] on span "Hey, Jesse !" at bounding box center [1427, 31] width 113 height 13
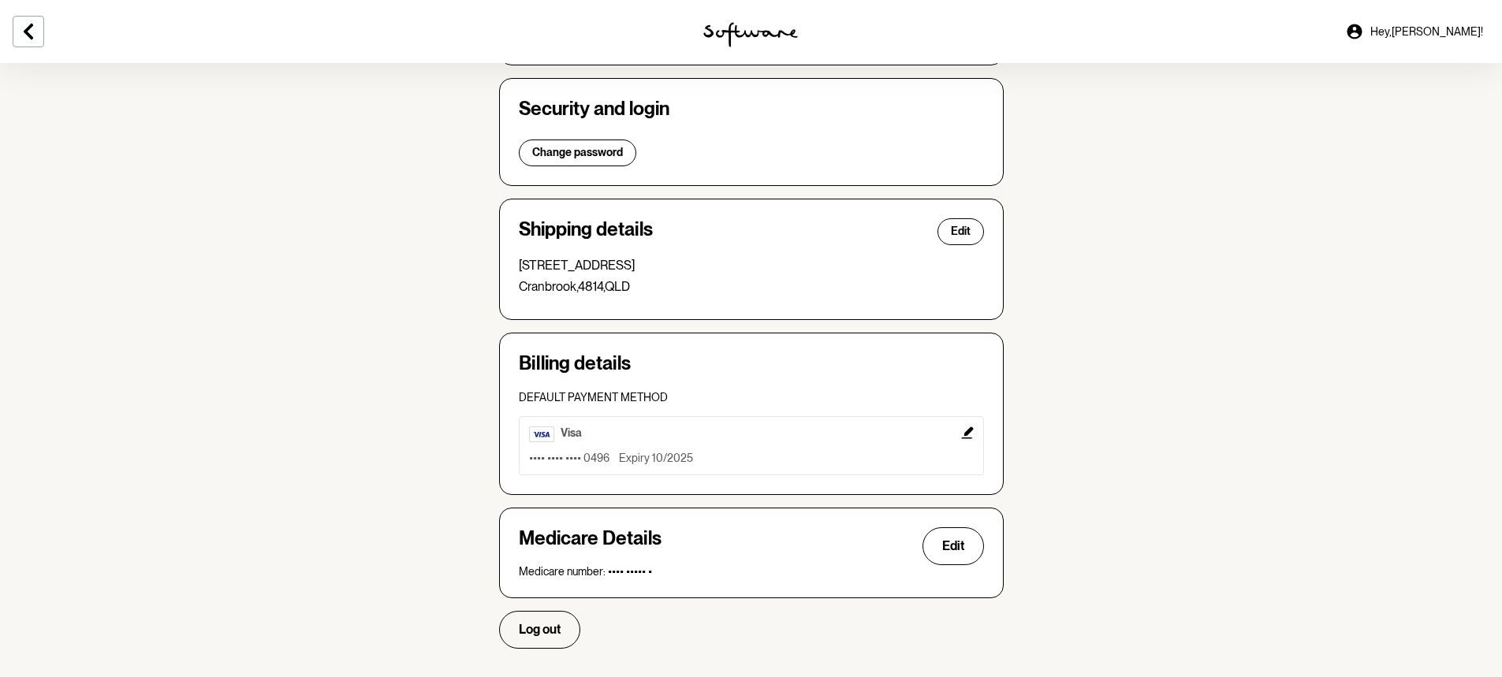
scroll to position [307, 0]
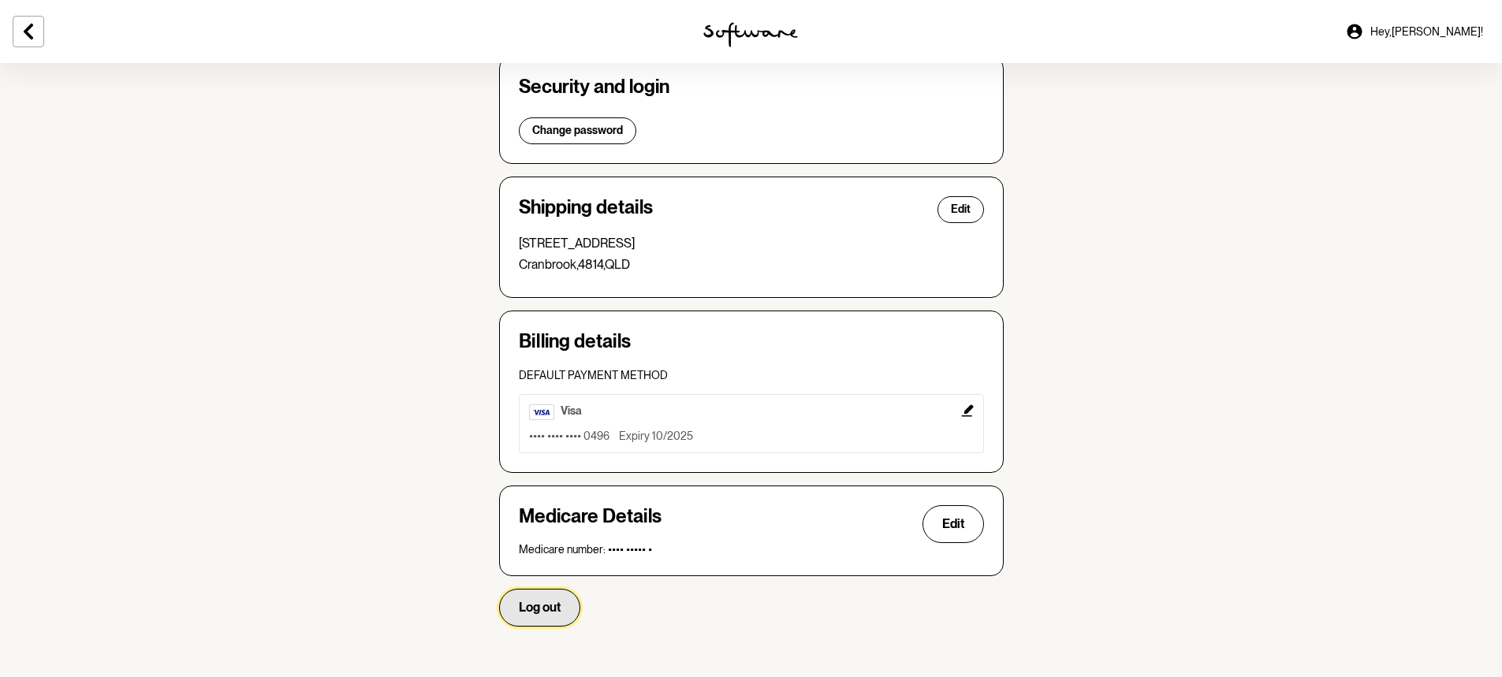
click at [547, 606] on span "Log out" at bounding box center [540, 607] width 42 height 15
